Goal: Find specific page/section: Find specific page/section

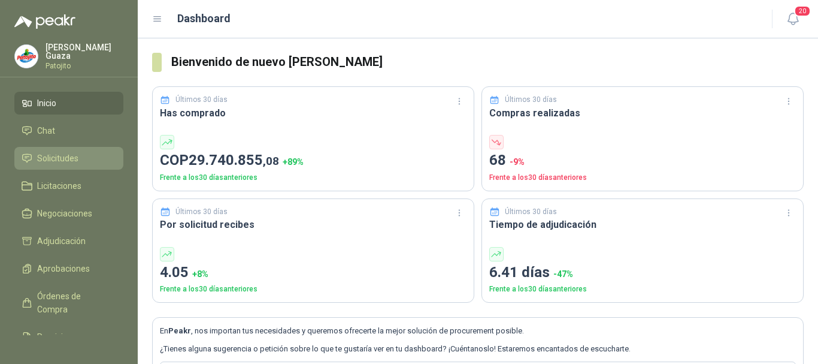
click at [58, 151] on link "Solicitudes" at bounding box center [68, 158] width 109 height 23
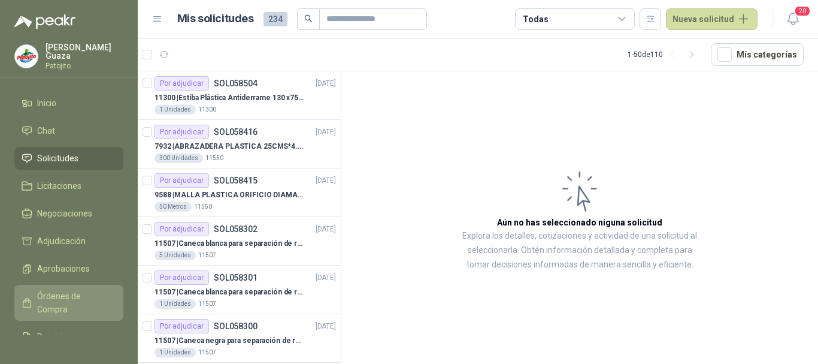
click at [44, 306] on span "Órdenes de Compra" at bounding box center [74, 302] width 75 height 26
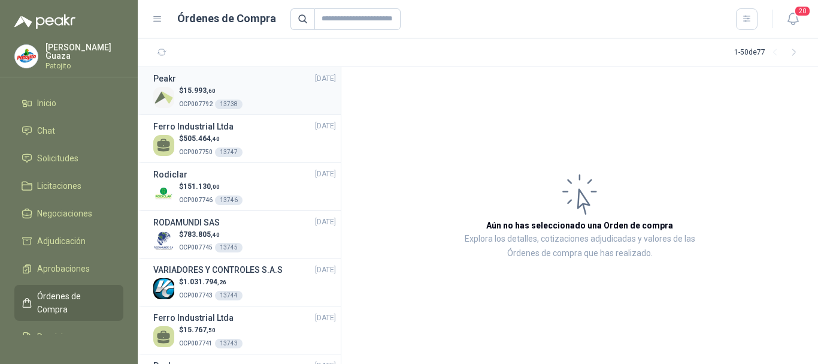
click at [277, 95] on div "$ 15.993 ,60 OCP007792 13738" at bounding box center [244, 97] width 183 height 25
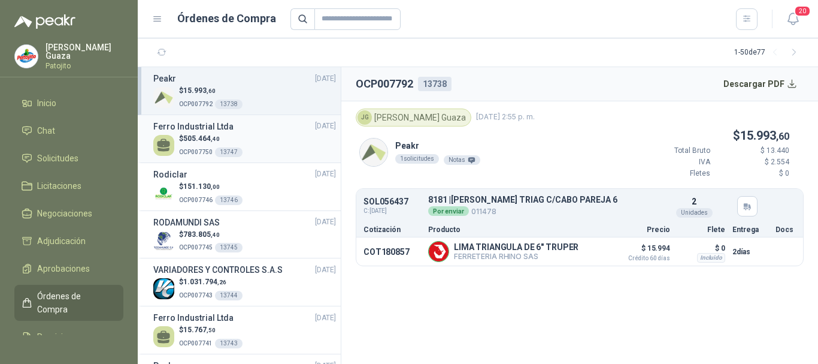
click at [274, 140] on div "$ 505.464 ,40 OCP007750 13747" at bounding box center [244, 145] width 183 height 25
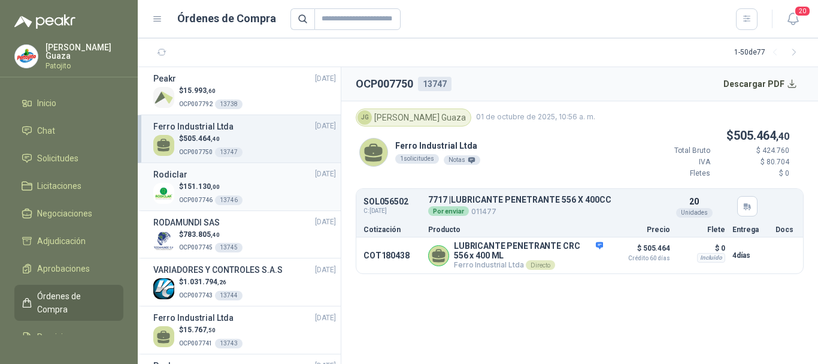
click at [256, 182] on div "$ 151.130 ,00 OCP007746 13746" at bounding box center [244, 193] width 183 height 25
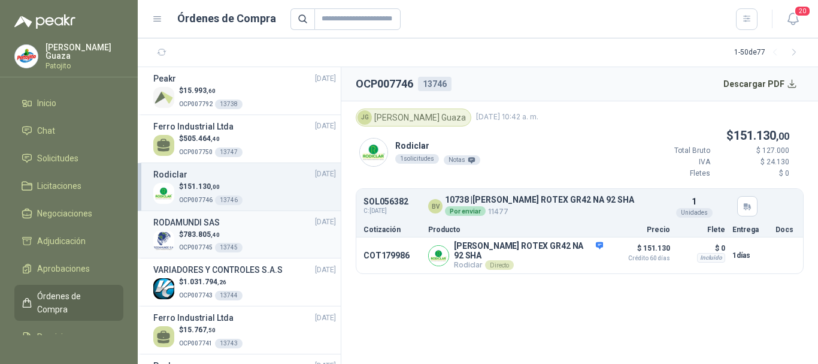
click at [264, 229] on div "$ 783.805 ,40 OCP007745 13745" at bounding box center [244, 241] width 183 height 25
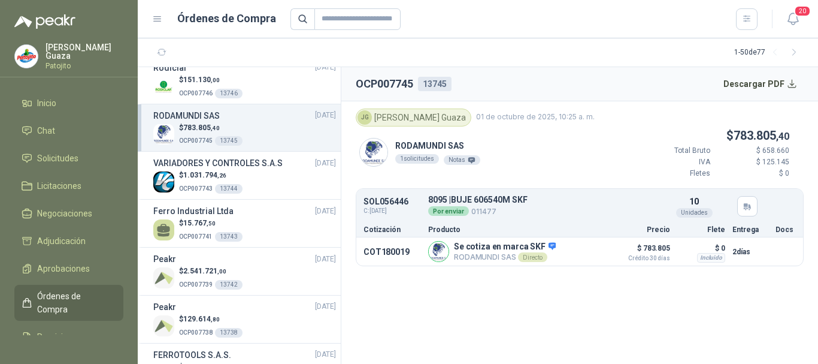
scroll to position [120, 0]
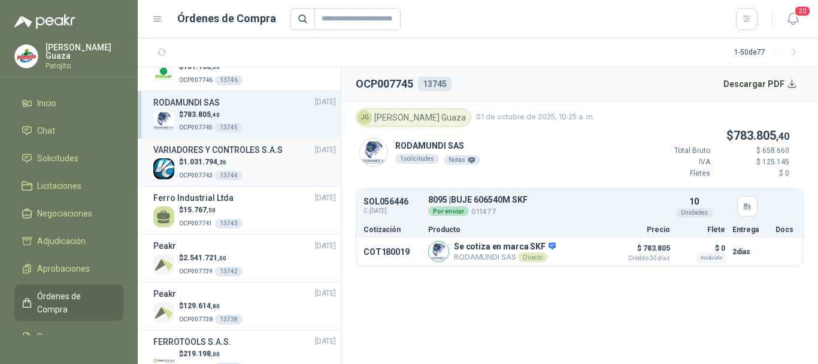
click at [285, 171] on div "$ 1.031.794 ,26 OCP007743 13744" at bounding box center [244, 168] width 183 height 25
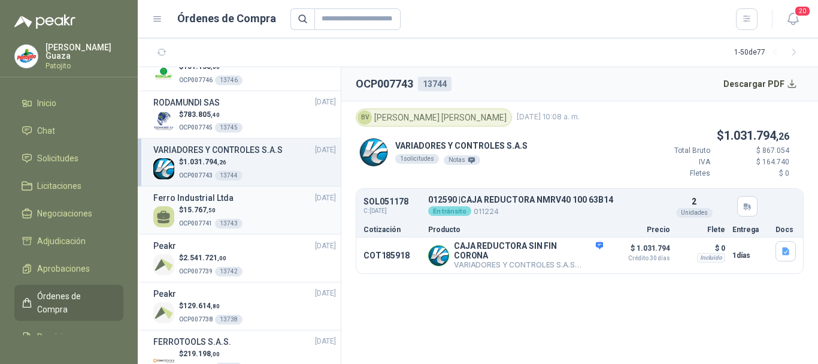
click at [265, 218] on div "$ 15.767 ,50 OCP007741 13743" at bounding box center [244, 216] width 183 height 25
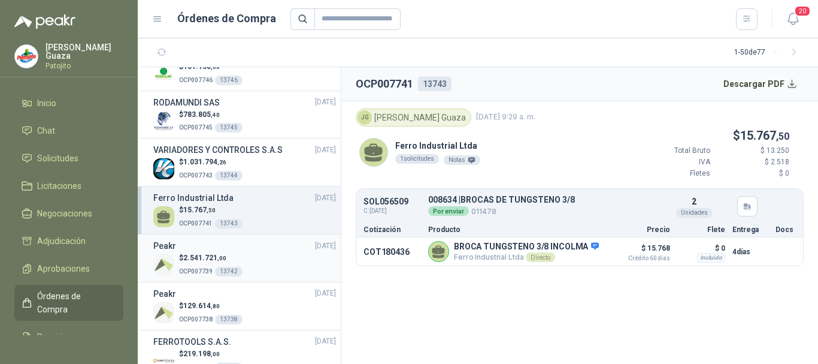
click at [267, 254] on div "$ 2.541.721 ,00 OCP007739 13742" at bounding box center [244, 264] width 183 height 25
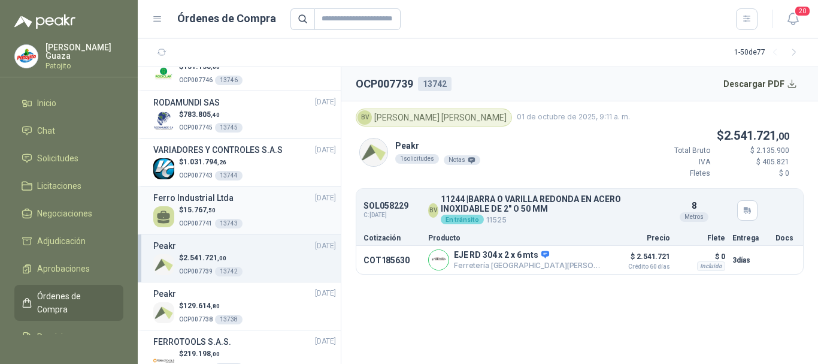
scroll to position [240, 0]
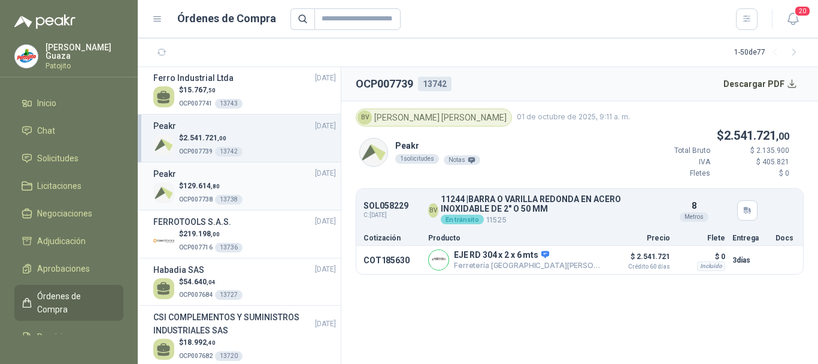
click at [264, 183] on div "$ 129.614 ,80 OCP007738 13738" at bounding box center [244, 192] width 183 height 25
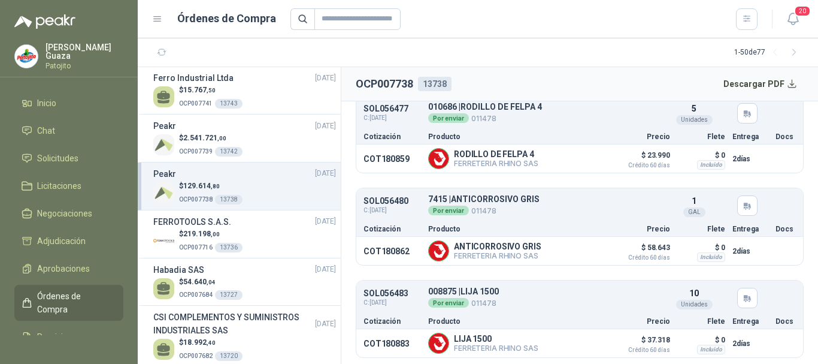
scroll to position [186, 0]
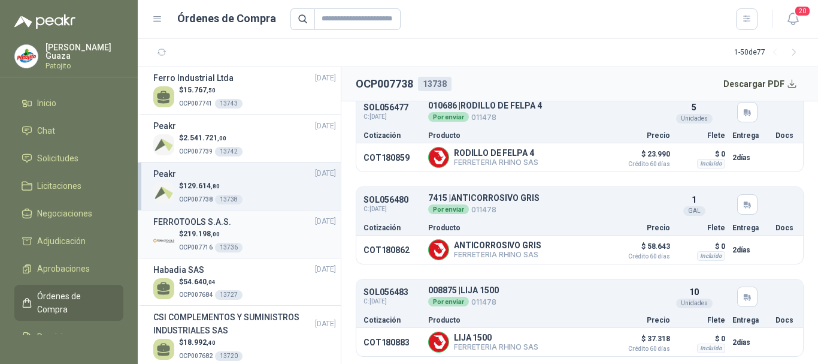
click at [289, 232] on div "$ 219.198 ,00 OCP007716 13736" at bounding box center [244, 240] width 183 height 25
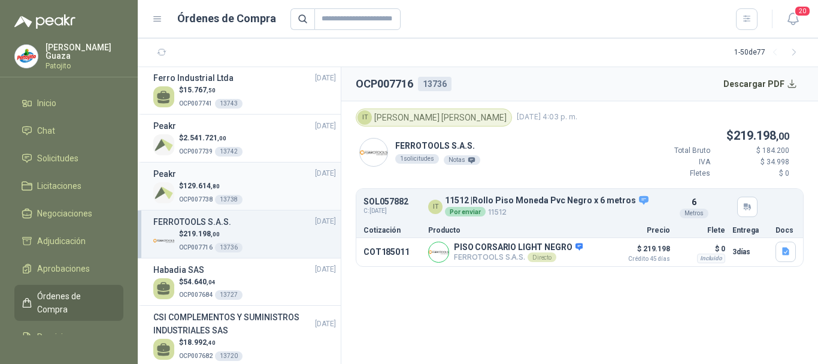
scroll to position [300, 0]
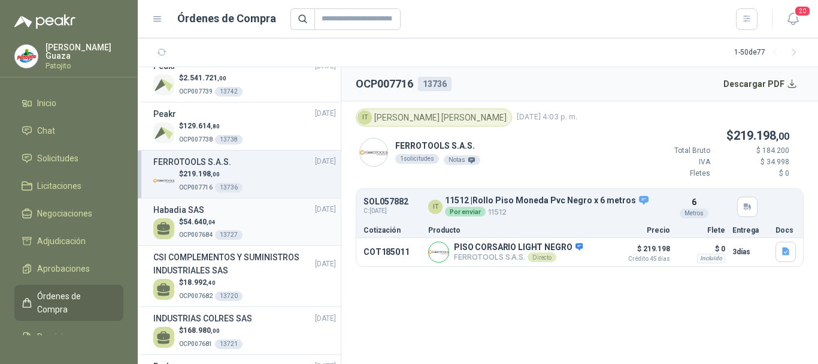
click at [256, 218] on div "$ 54.640 ,04 OCP007684 13727" at bounding box center [244, 228] width 183 height 25
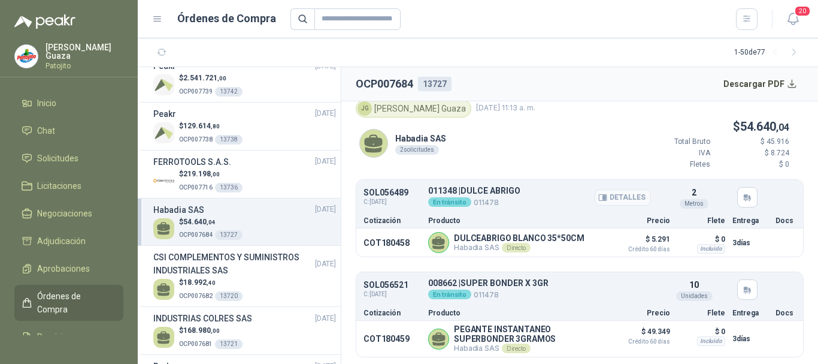
scroll to position [11, 0]
click at [272, 274] on h3 "CSI COMPLEMENTOS Y SUMINISTROS INDUSTRIALES SAS" at bounding box center [234, 263] width 162 height 26
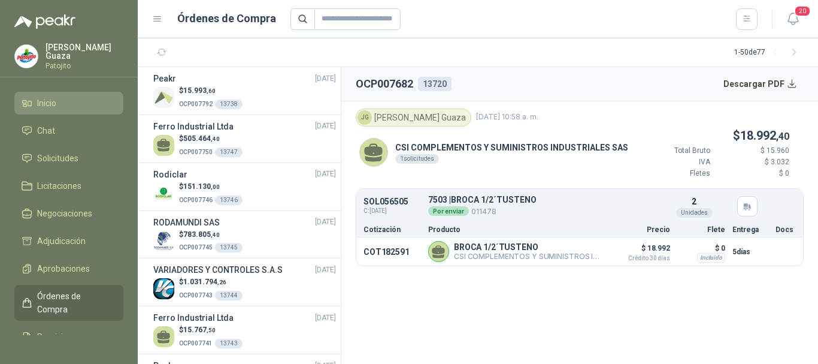
click at [65, 95] on link "Inicio" at bounding box center [68, 103] width 109 height 23
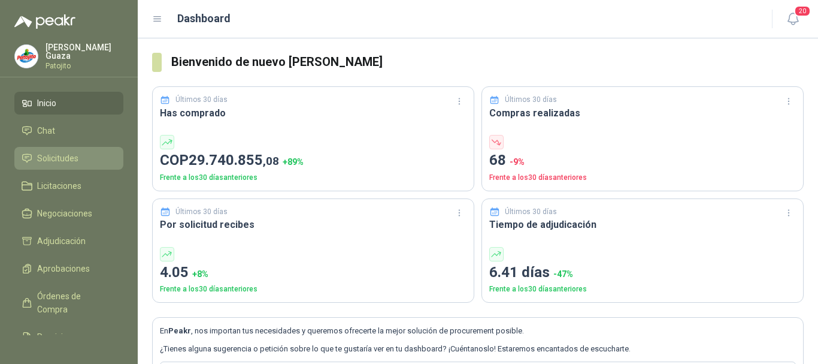
click at [57, 161] on span "Solicitudes" at bounding box center [57, 158] width 41 height 13
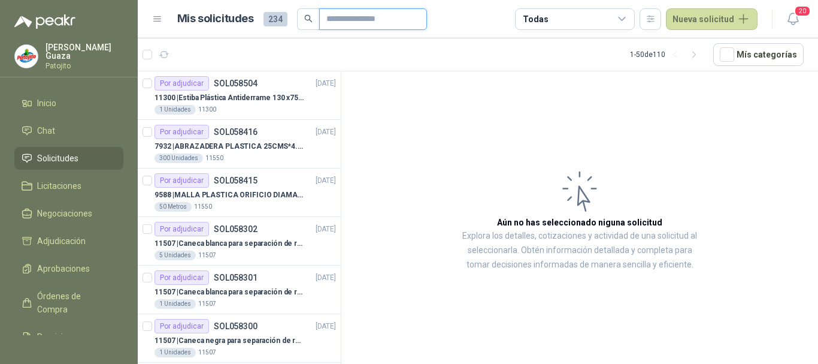
click at [350, 23] on input "text" at bounding box center [368, 19] width 84 height 20
type input "******"
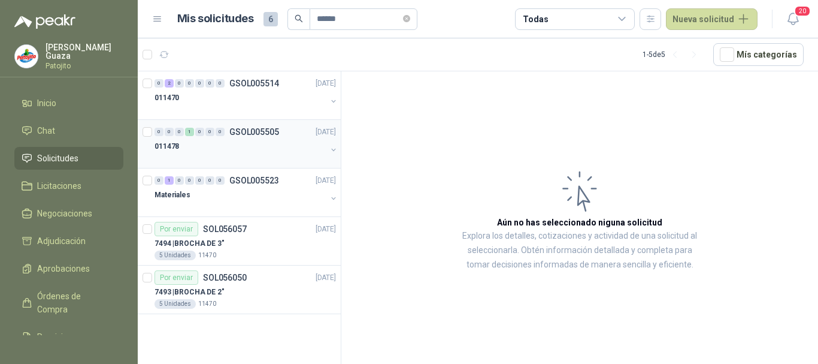
click at [237, 132] on p "GSOL005505" at bounding box center [254, 132] width 50 height 8
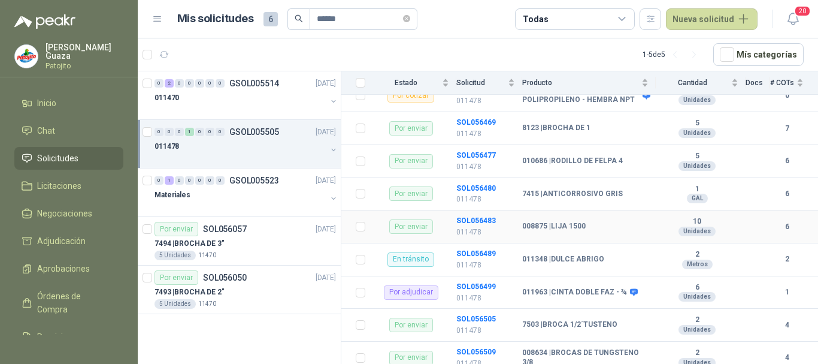
scroll to position [289, 0]
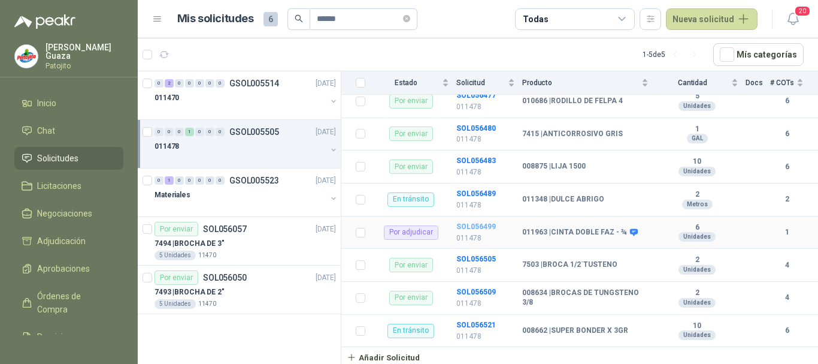
click at [473, 224] on b "SOL056499" at bounding box center [476, 226] width 40 height 8
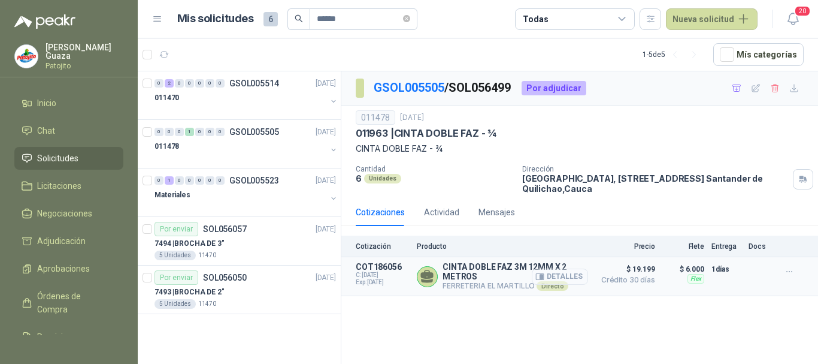
click at [566, 276] on button "Detalles" at bounding box center [560, 276] width 56 height 16
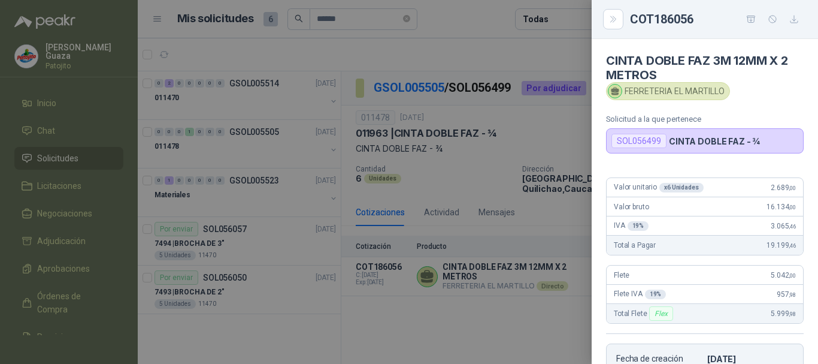
click at [564, 131] on div at bounding box center [409, 182] width 818 height 364
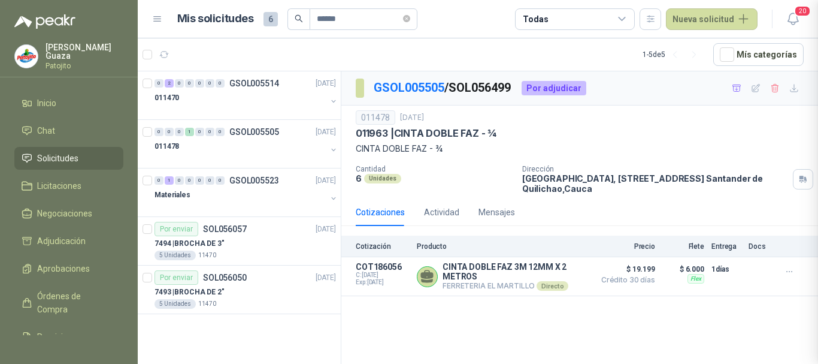
scroll to position [239, 0]
click at [264, 135] on p "GSOL005505" at bounding box center [254, 132] width 50 height 8
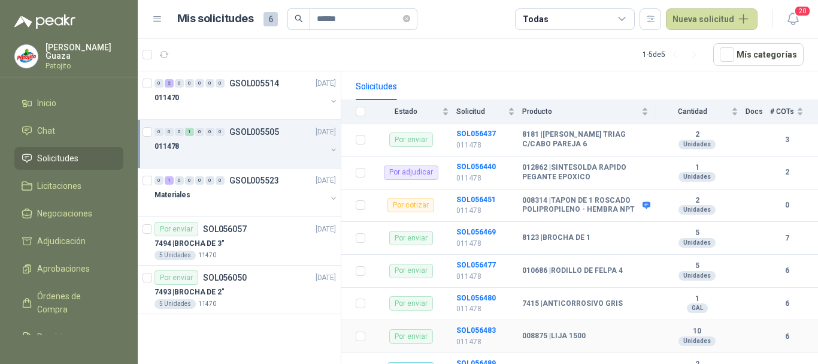
scroll to position [110, 0]
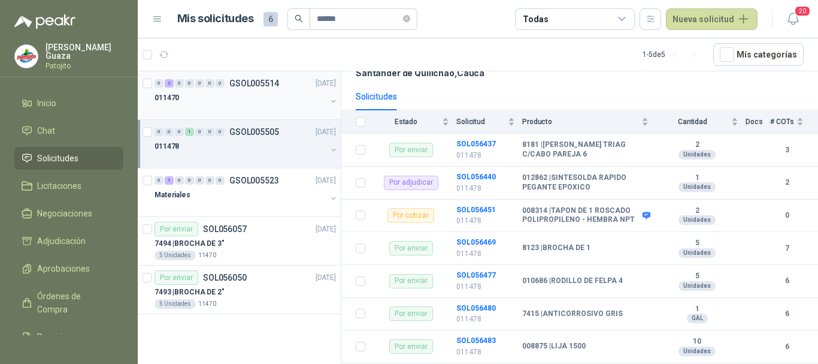
click at [237, 81] on p "GSOL005514" at bounding box center [254, 83] width 50 height 8
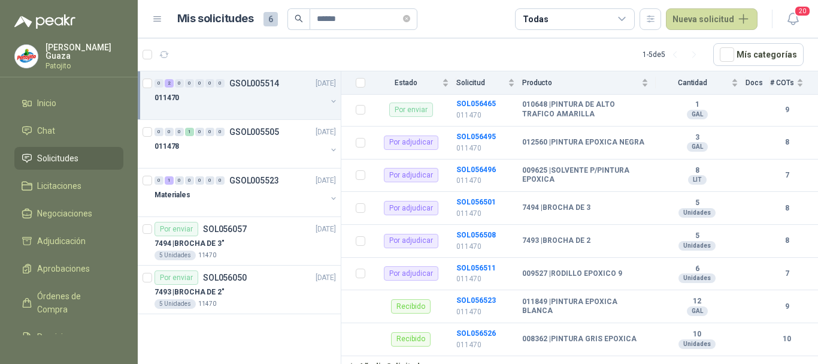
scroll to position [158, 0]
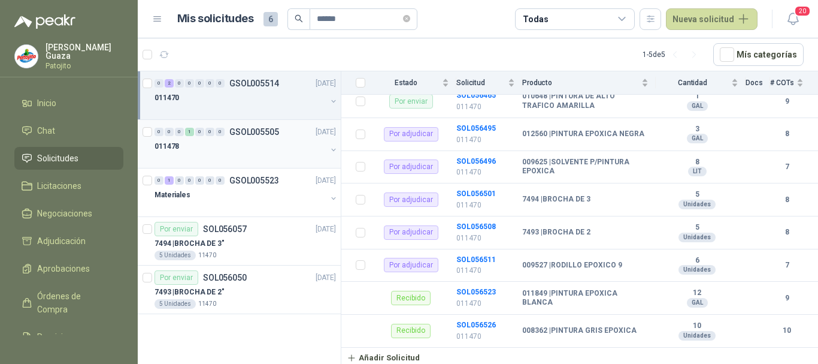
click at [245, 141] on div "011478" at bounding box center [241, 146] width 172 height 14
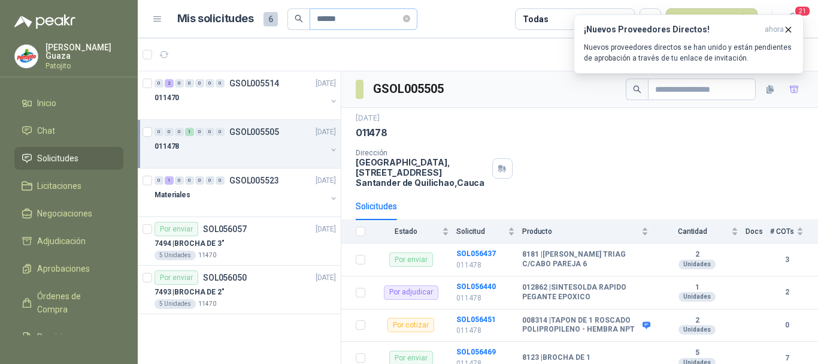
click at [410, 17] on icon "close-circle" at bounding box center [406, 18] width 7 height 7
click at [348, 26] on input "text" at bounding box center [359, 19] width 84 height 20
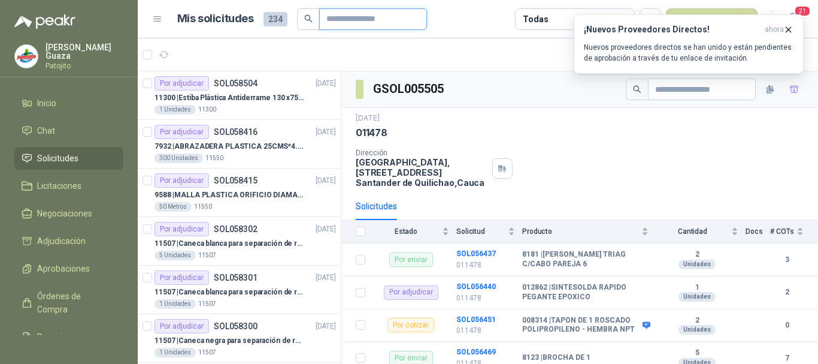
type input "****"
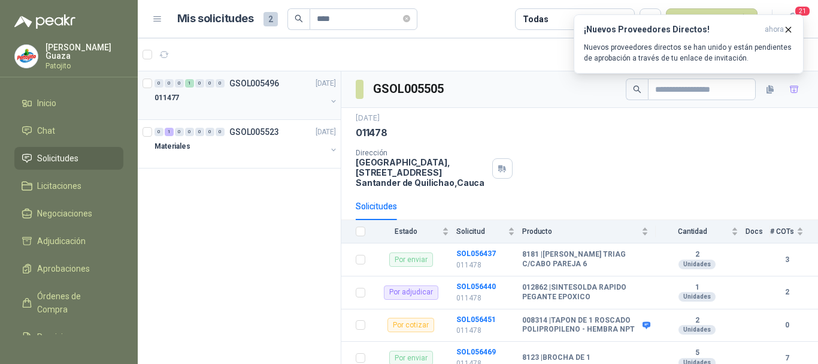
click at [277, 81] on p "GSOL005496" at bounding box center [254, 83] width 50 height 8
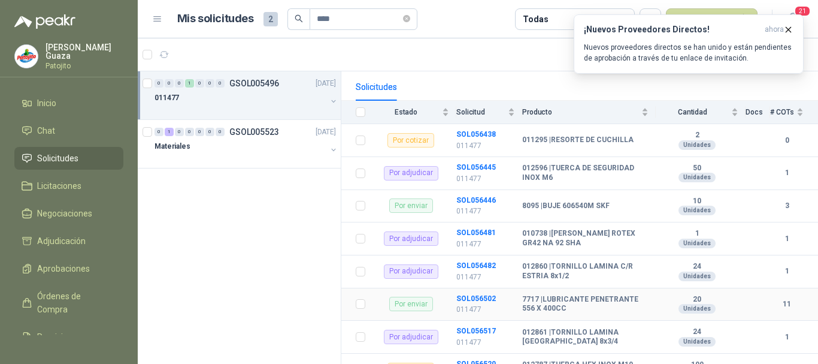
scroll to position [98, 0]
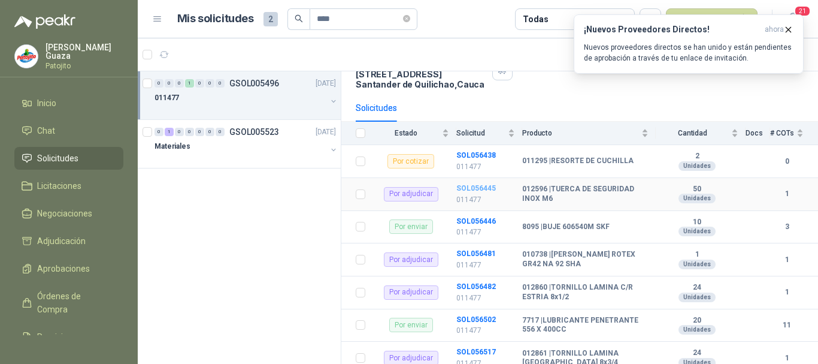
click at [461, 186] on b "SOL056445" at bounding box center [476, 188] width 40 height 8
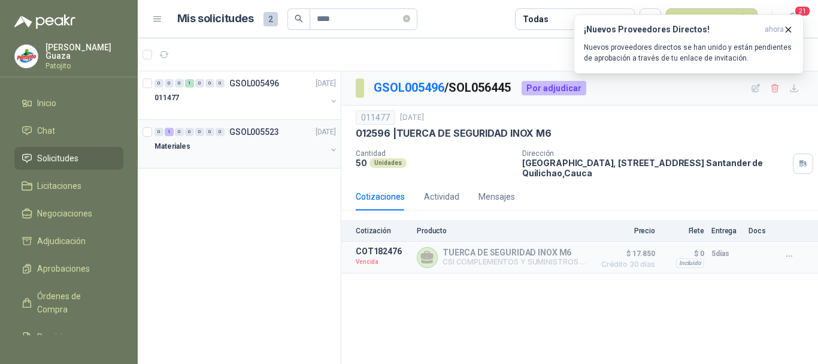
drag, startPoint x: 273, startPoint y: 122, endPoint x: 308, endPoint y: 118, distance: 35.5
click at [273, 122] on div "0 1 0 0 0 0 0 GSOL005523 [DATE] Materiales" at bounding box center [239, 144] width 203 height 49
click at [285, 137] on div "0 1 0 0 0 0 0 GSOL005523 [DATE]" at bounding box center [247, 132] width 184 height 14
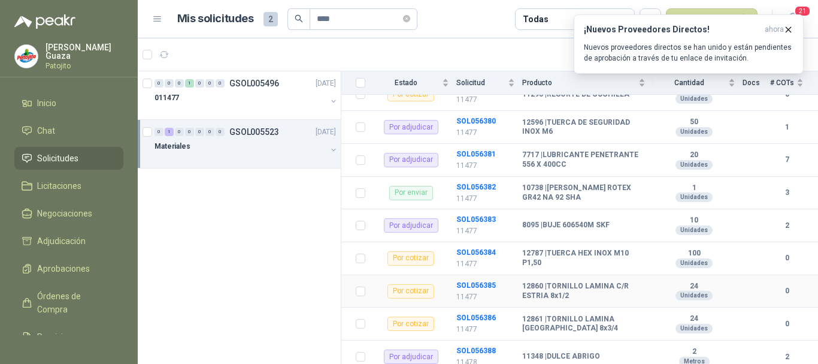
scroll to position [852, 0]
click at [469, 119] on b "SOL056380" at bounding box center [476, 121] width 40 height 8
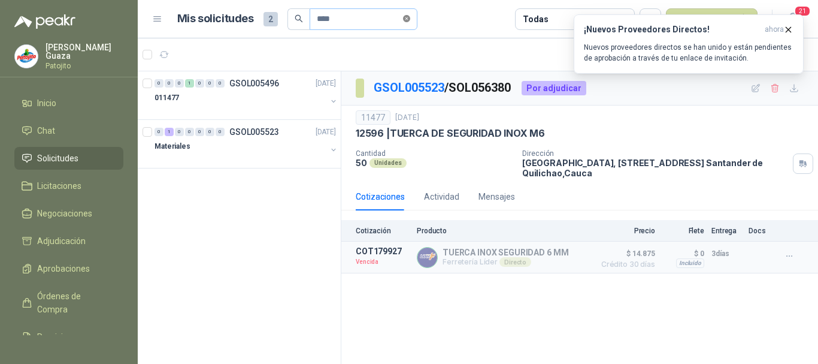
click at [410, 15] on icon "close-circle" at bounding box center [406, 18] width 7 height 7
click at [396, 11] on input "text" at bounding box center [359, 19] width 84 height 20
type input "******"
click at [277, 82] on p "GSOL005515" at bounding box center [254, 83] width 50 height 8
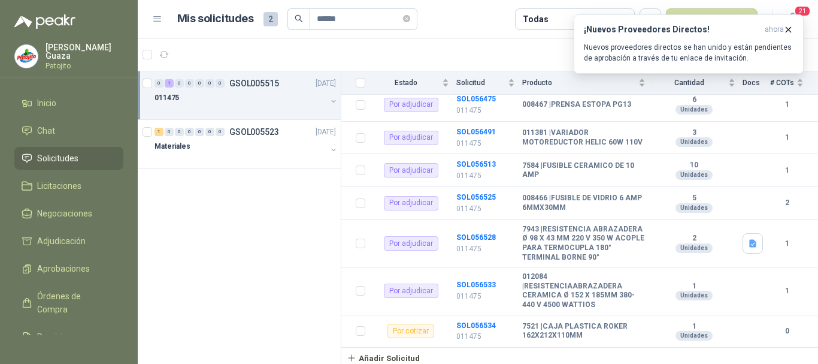
scroll to position [306, 0]
click at [470, 234] on b "SOL056528" at bounding box center [476, 237] width 40 height 8
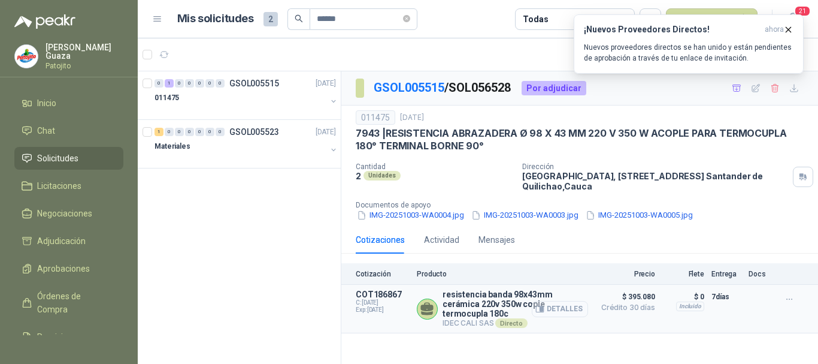
click at [564, 306] on button "Detalles" at bounding box center [560, 309] width 56 height 16
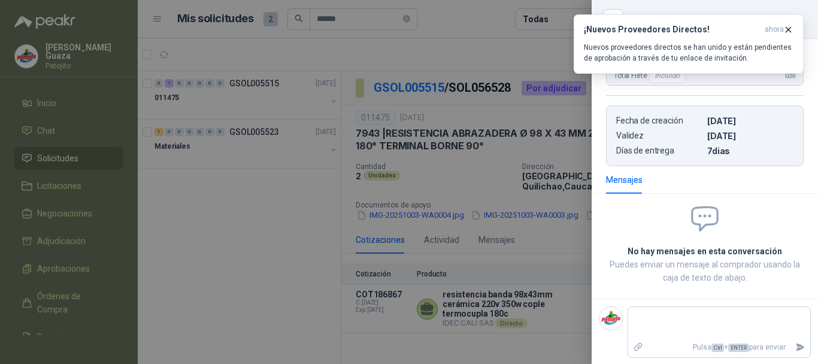
scroll to position [253, 0]
click at [786, 32] on icon "button" at bounding box center [789, 30] width 10 height 10
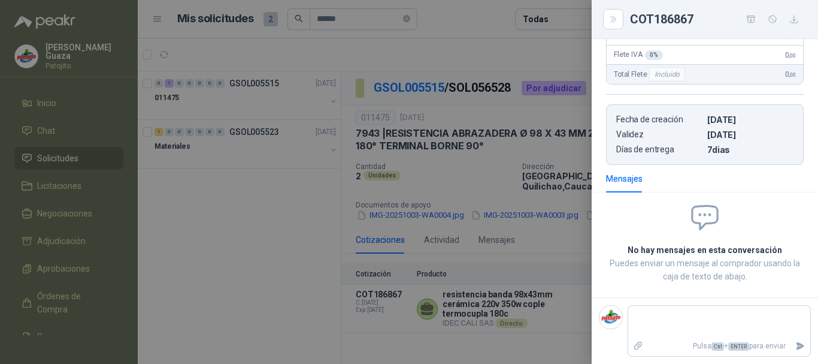
scroll to position [0, 0]
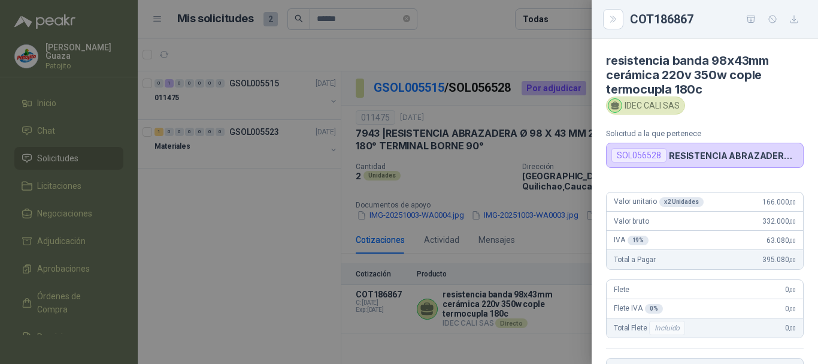
click at [513, 164] on div at bounding box center [409, 182] width 818 height 364
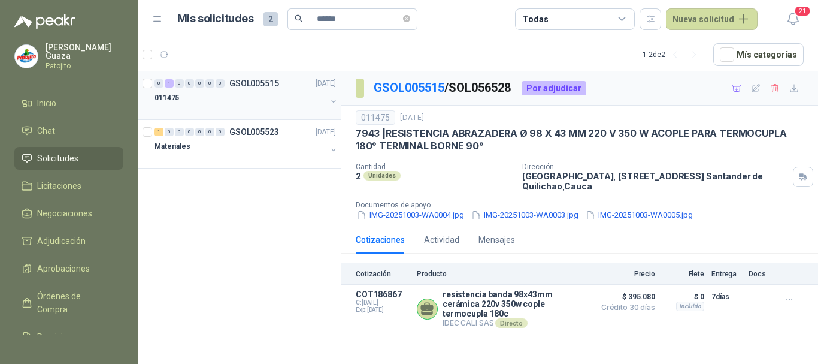
click at [245, 75] on div "0 1 0 0 0 0 0 GSOL005515 [DATE] 011475" at bounding box center [239, 95] width 203 height 49
click at [267, 91] on div "011475" at bounding box center [241, 97] width 172 height 14
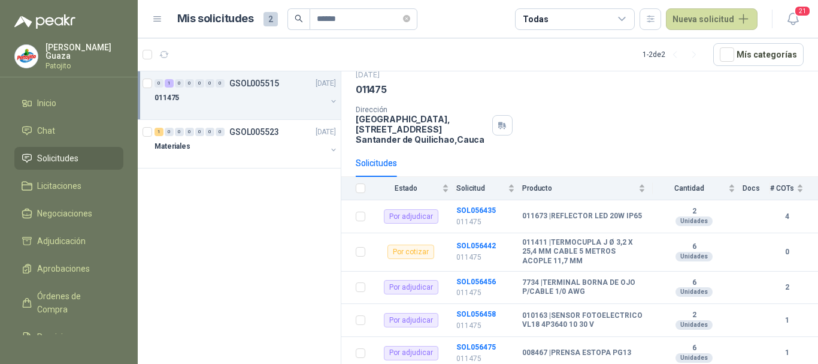
scroll to position [120, 0]
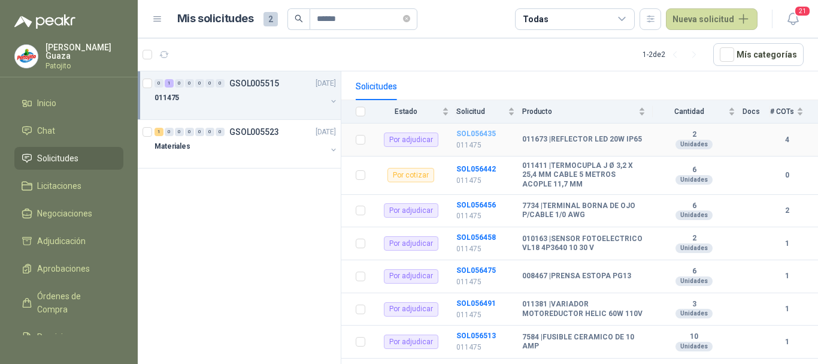
click at [471, 131] on b "SOL056435" at bounding box center [476, 133] width 40 height 8
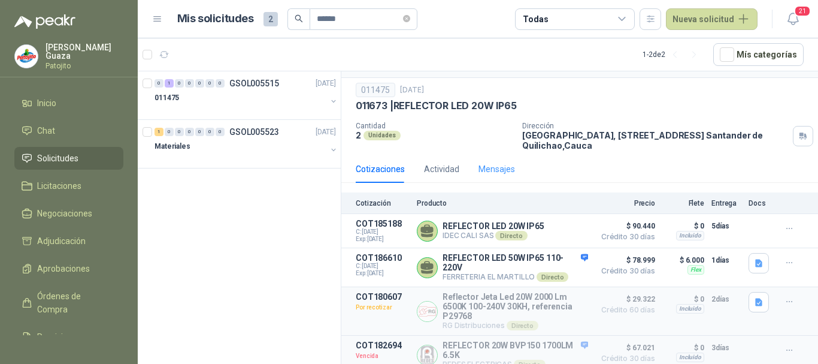
scroll to position [39, 0]
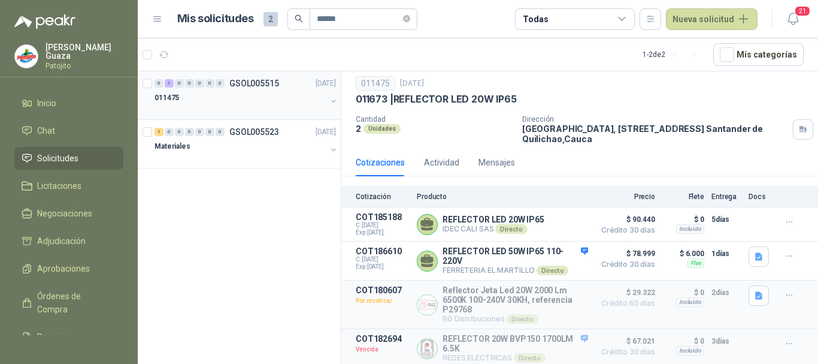
click at [248, 84] on p "GSOL005515" at bounding box center [254, 83] width 50 height 8
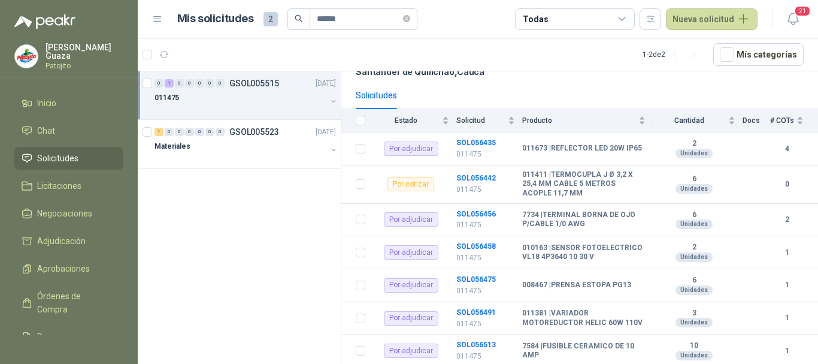
scroll to position [120, 0]
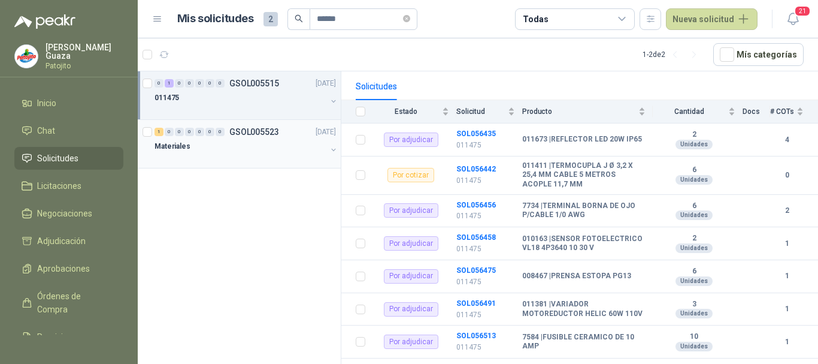
click at [244, 135] on p "GSOL005523" at bounding box center [254, 132] width 50 height 8
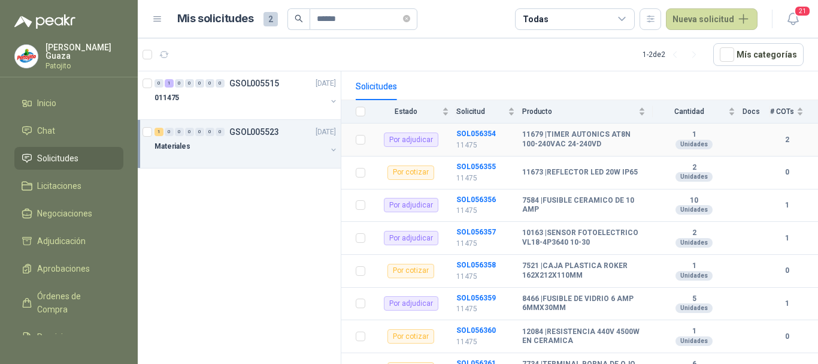
scroll to position [180, 0]
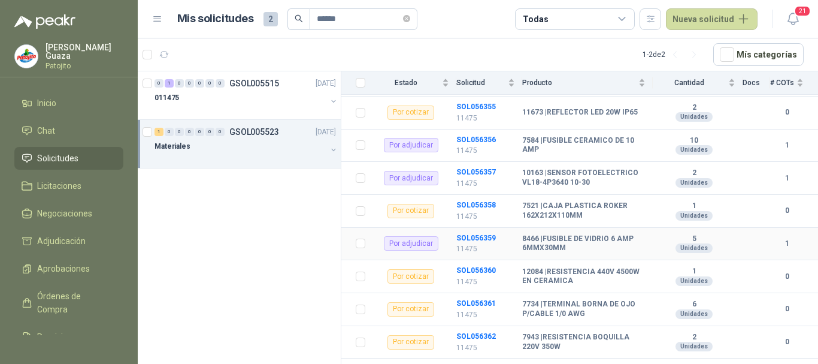
click at [460, 243] on p "11475" at bounding box center [485, 248] width 59 height 11
click at [464, 241] on b "SOL056359" at bounding box center [476, 238] width 40 height 8
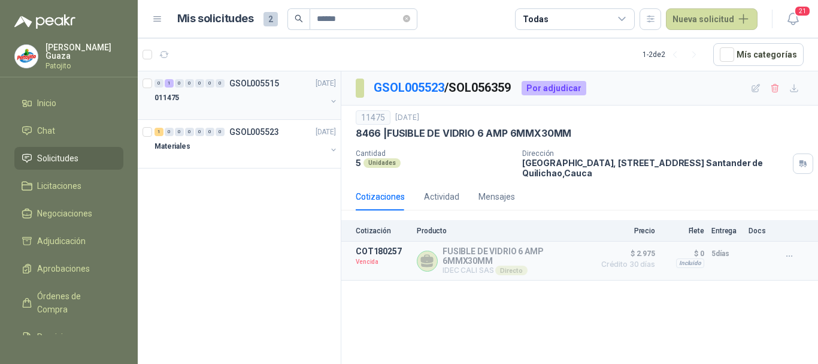
click at [259, 81] on p "GSOL005515" at bounding box center [254, 83] width 50 height 8
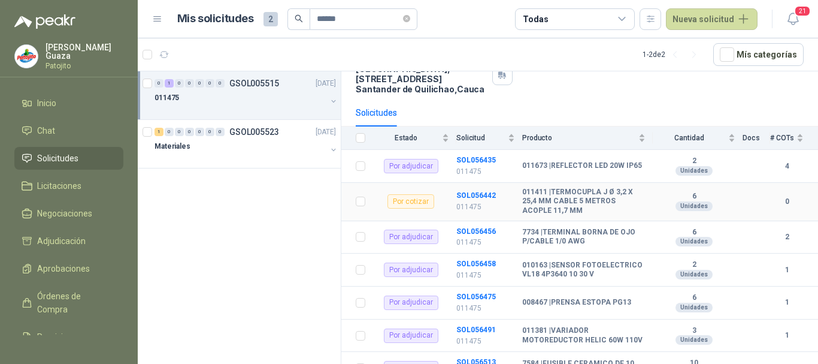
scroll to position [126, 0]
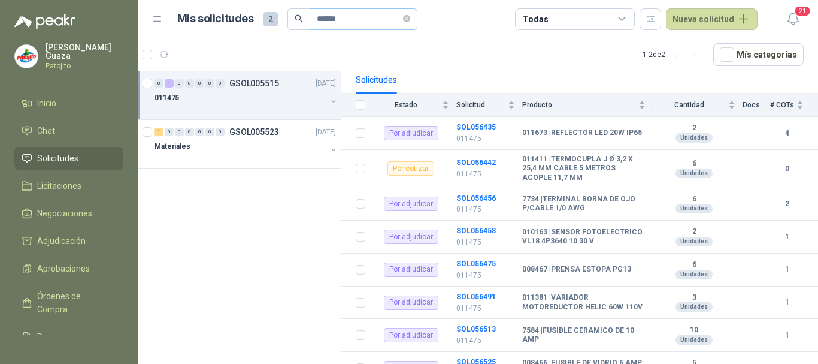
click at [417, 20] on span "******" at bounding box center [364, 19] width 108 height 22
click at [409, 20] on icon "close-circle" at bounding box center [406, 18] width 7 height 7
click at [369, 25] on input "text" at bounding box center [359, 19] width 84 height 20
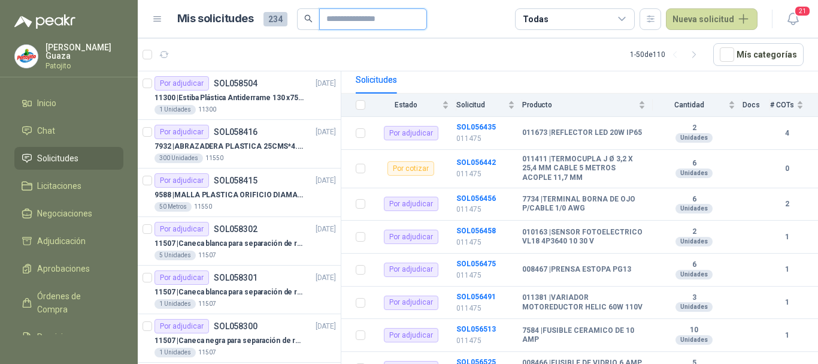
type input "******"
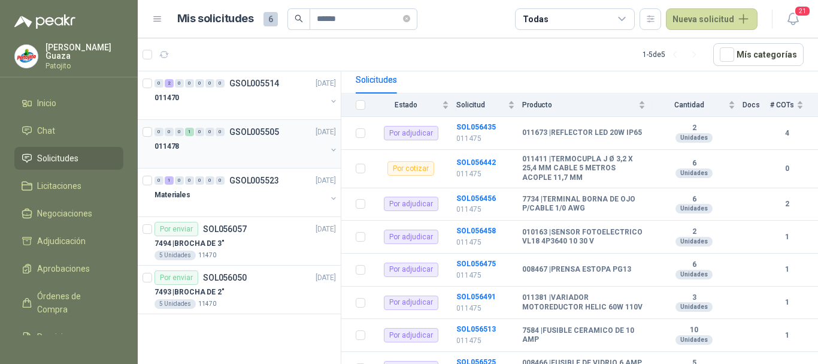
click at [260, 133] on p "GSOL005505" at bounding box center [254, 132] width 50 height 8
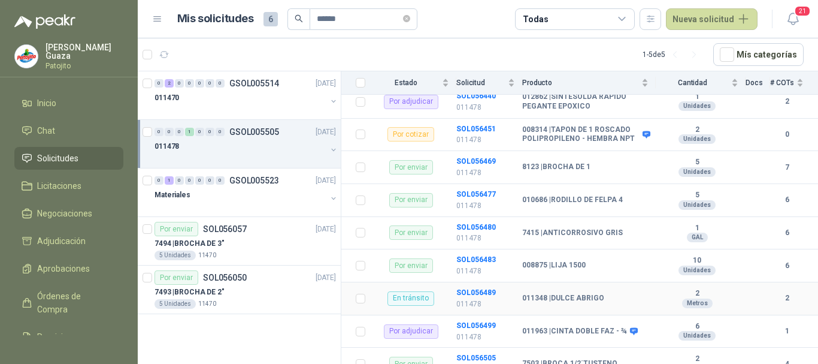
scroll to position [170, 0]
